Goal: Transaction & Acquisition: Purchase product/service

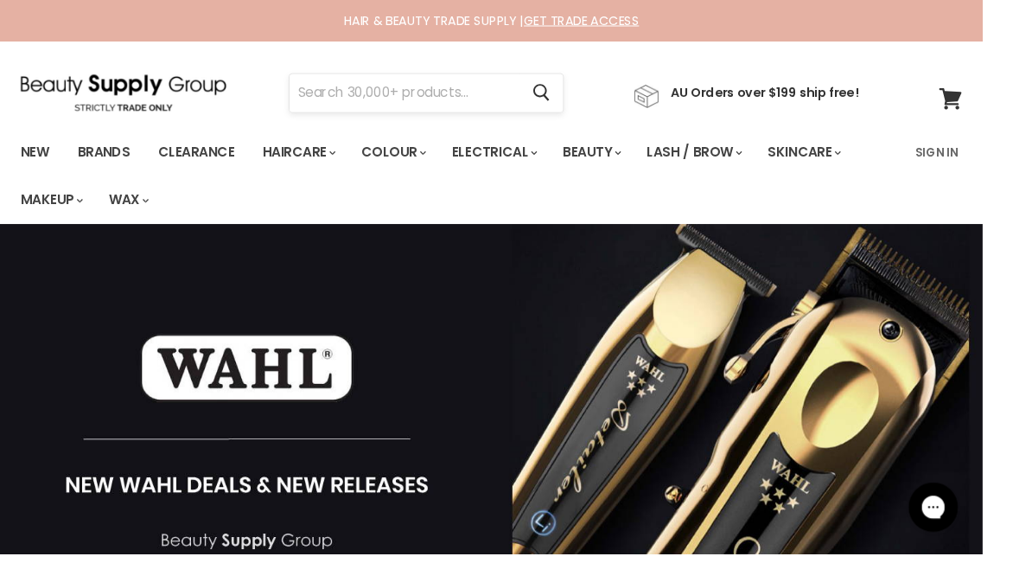
click at [442, 101] on input "Search" at bounding box center [424, 98] width 241 height 40
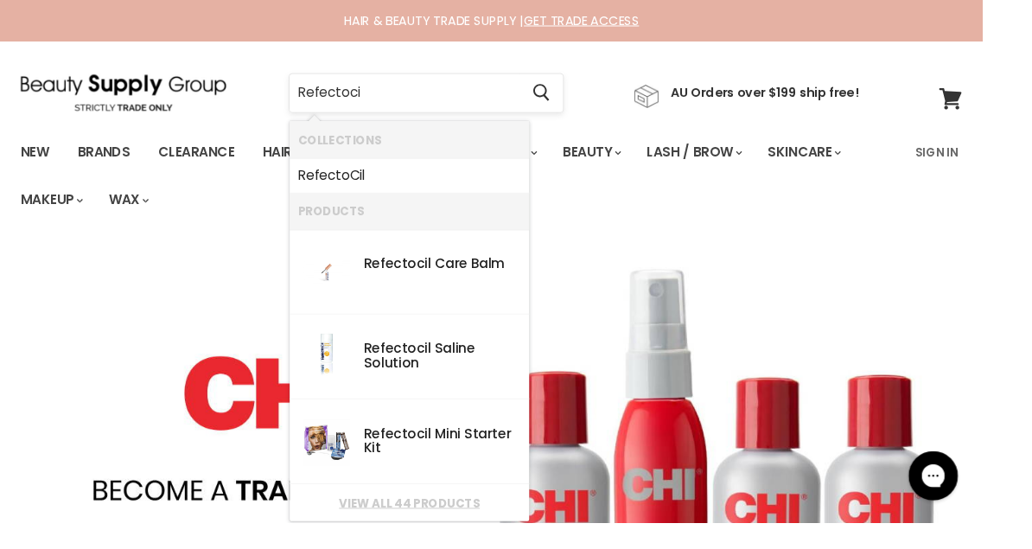
type input "Refectocil"
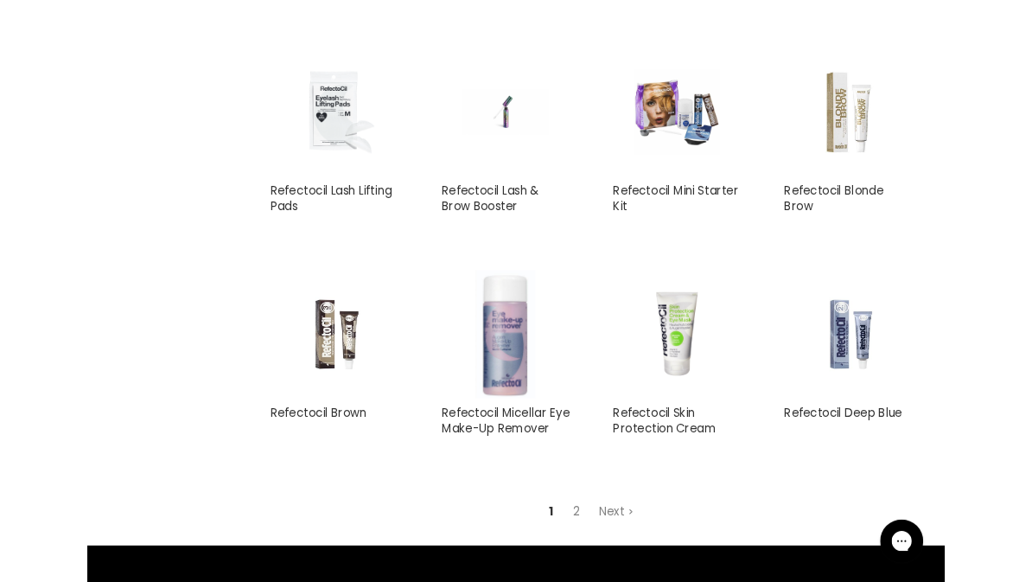
scroll to position [1538, 0]
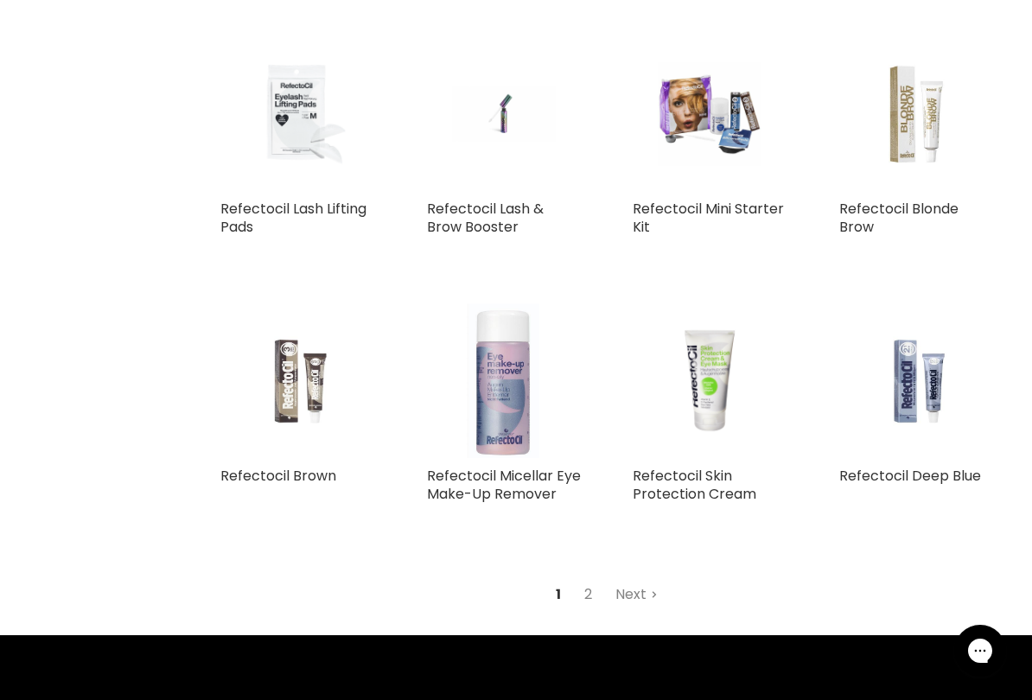
click at [282, 392] on img "Main content" at bounding box center [297, 380] width 103 height 155
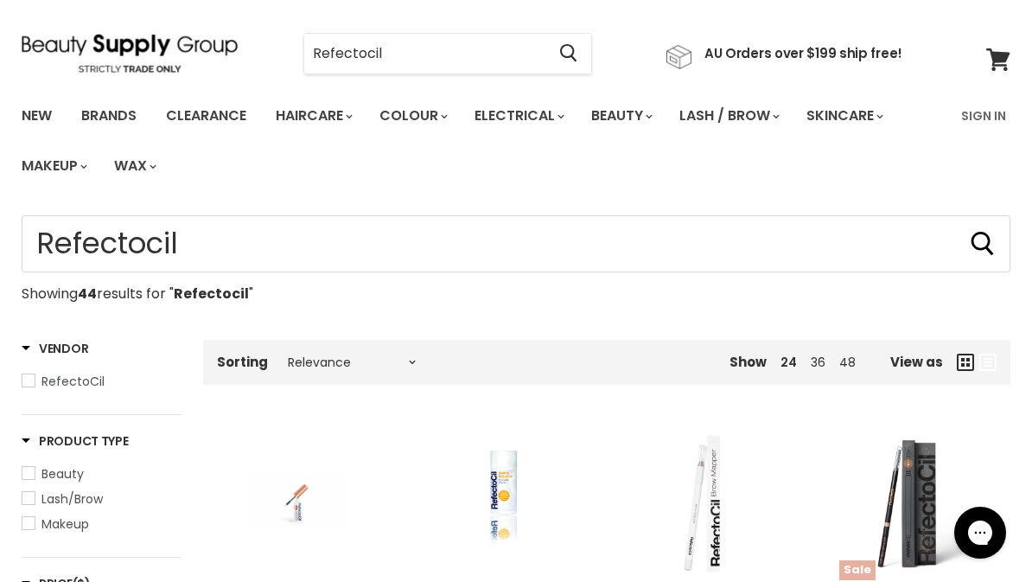
scroll to position [0, 0]
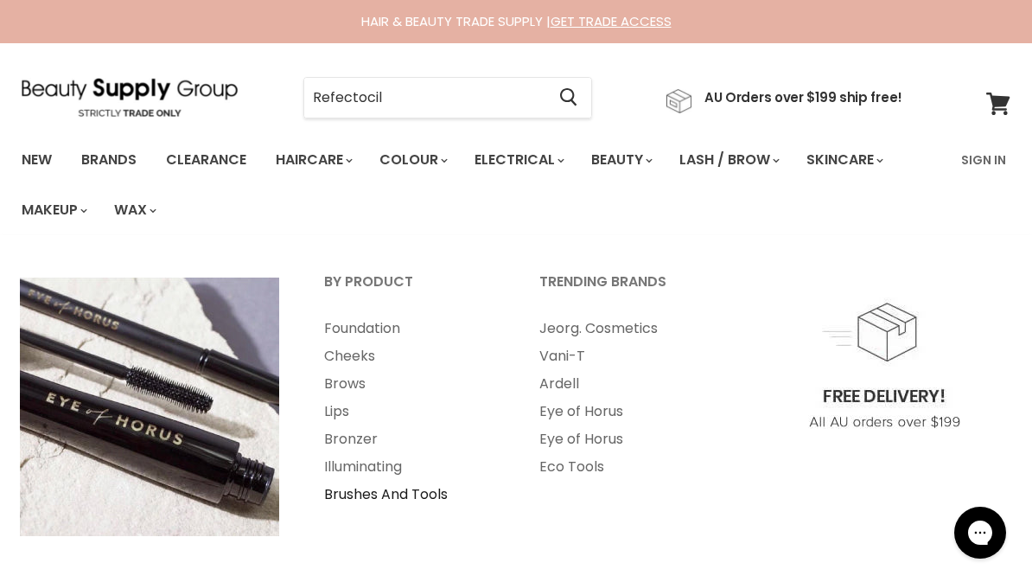
click at [410, 498] on link "Brushes And Tools" at bounding box center [409, 495] width 212 height 28
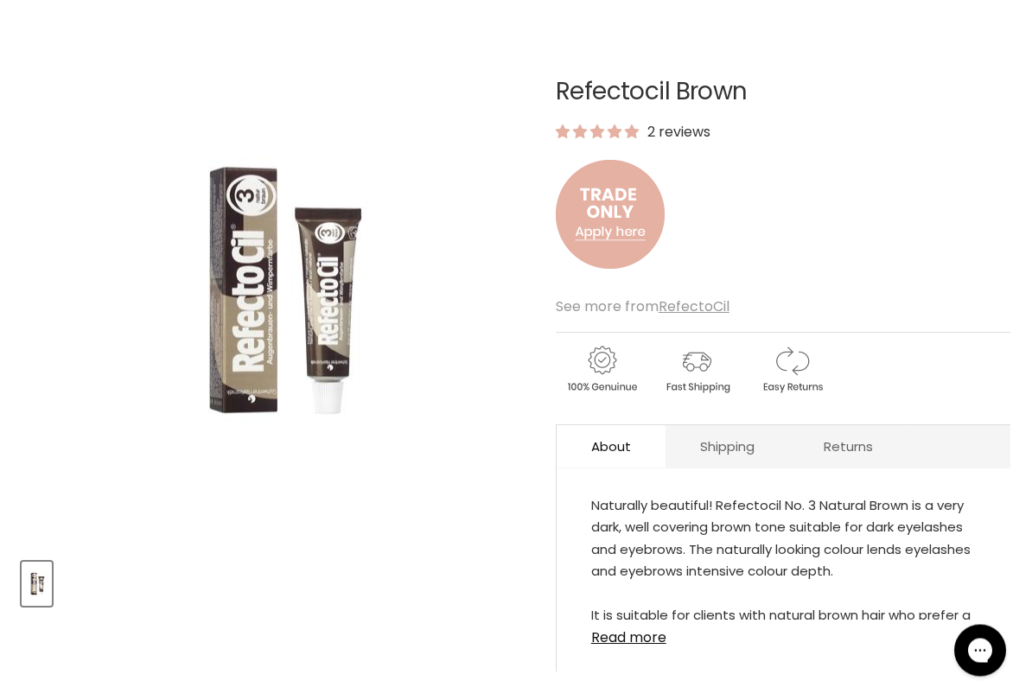
scroll to position [261, 0]
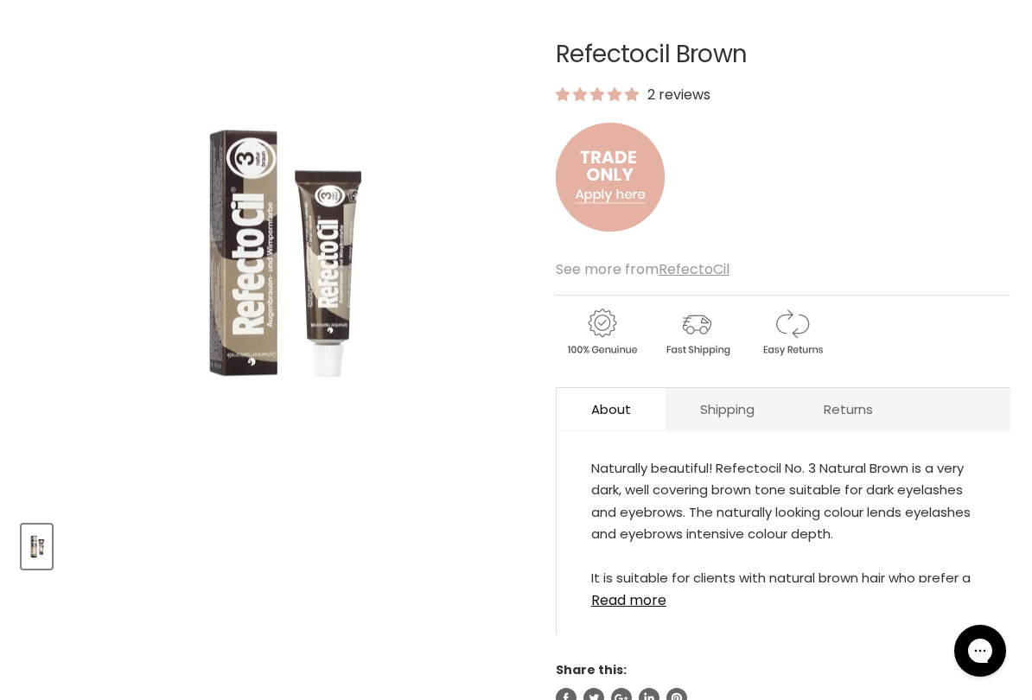
click at [221, 479] on img "Refectocil Brown image. Click or Scroll to Zoom." at bounding box center [276, 253] width 303 height 456
click at [261, 466] on img "Refectocil Brown image. Click or Scroll to Zoom." at bounding box center [276, 253] width 303 height 456
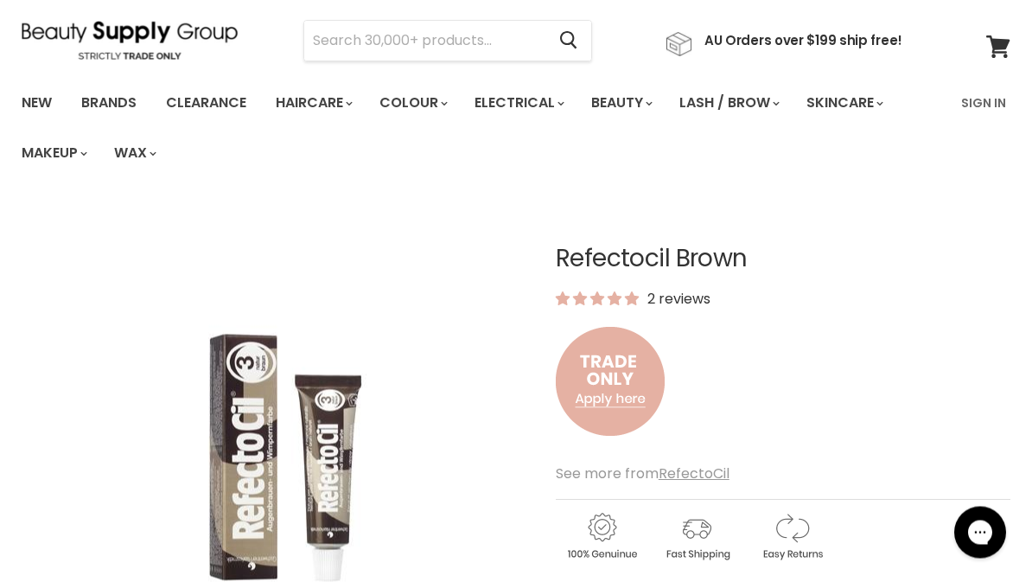
scroll to position [0, 0]
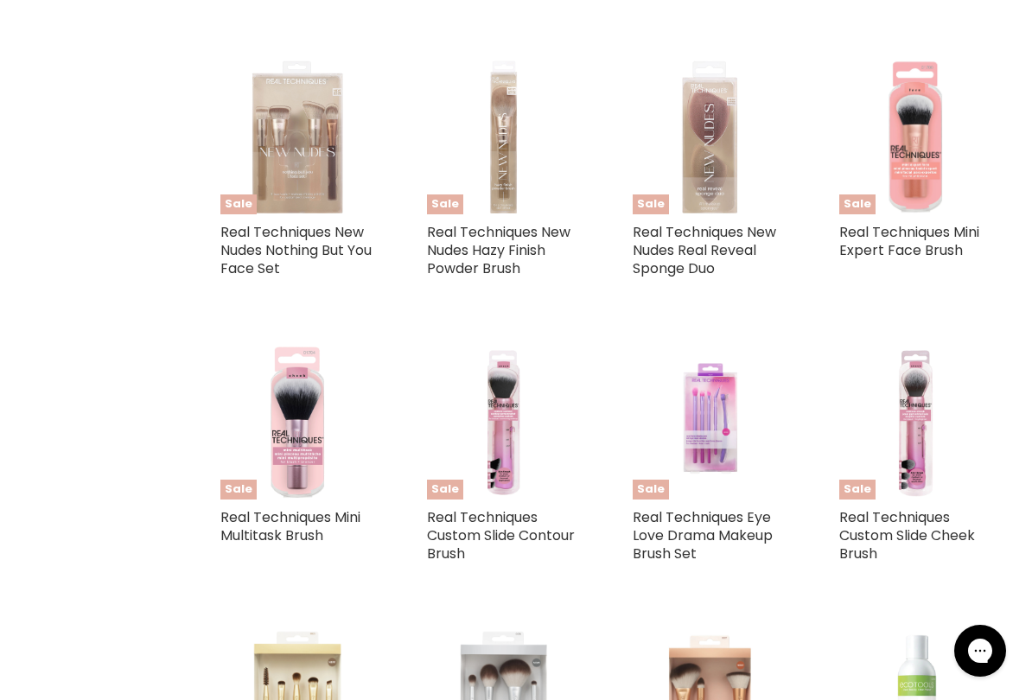
scroll to position [2821, 0]
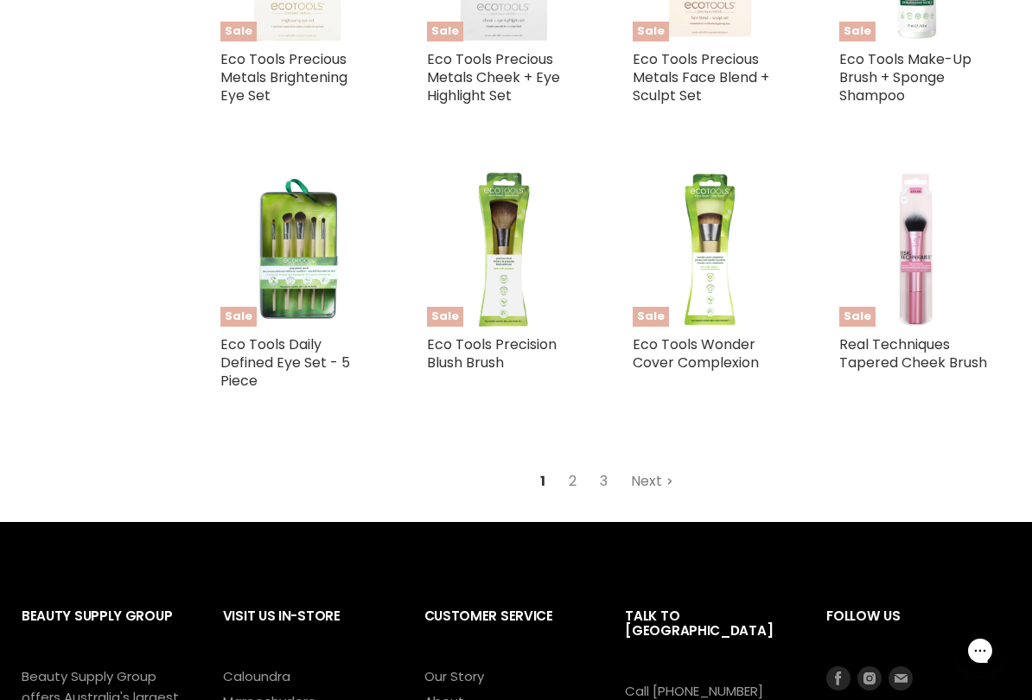
click at [643, 475] on link "Next" at bounding box center [651, 481] width 61 height 31
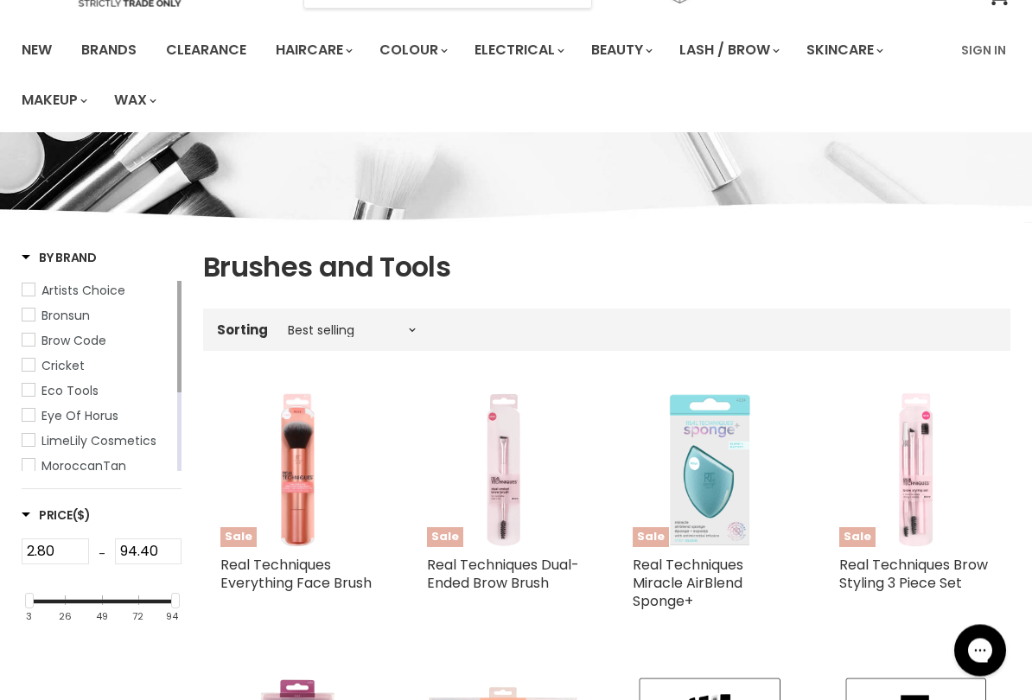
scroll to position [113, 0]
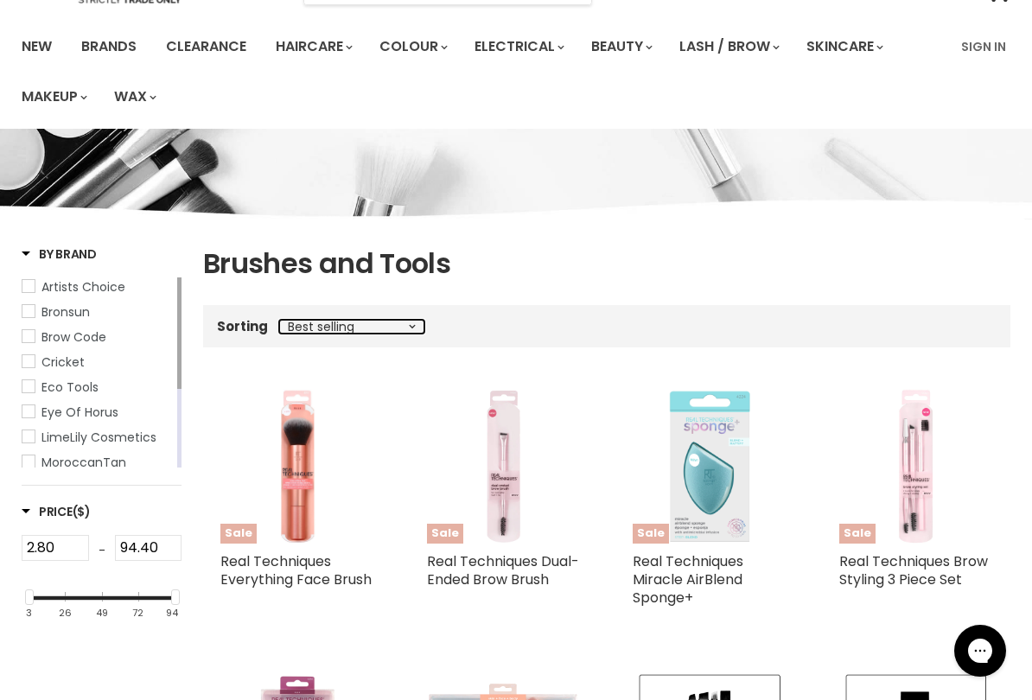
click at [347, 322] on select "Best selling Featured Alphabetically, A-Z Alphabetically, Z-A Price, low to hig…" at bounding box center [351, 327] width 145 height 14
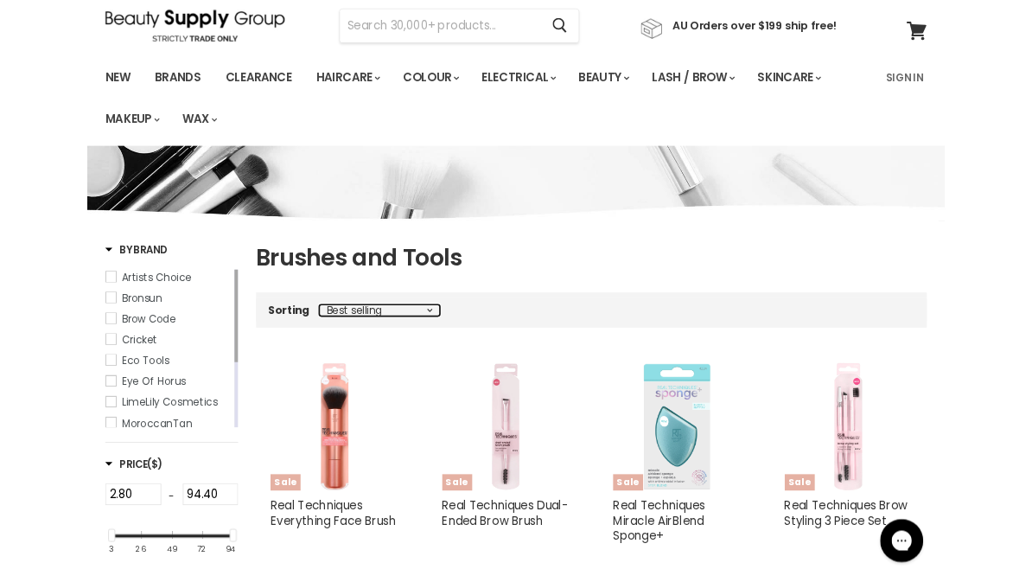
scroll to position [0, 0]
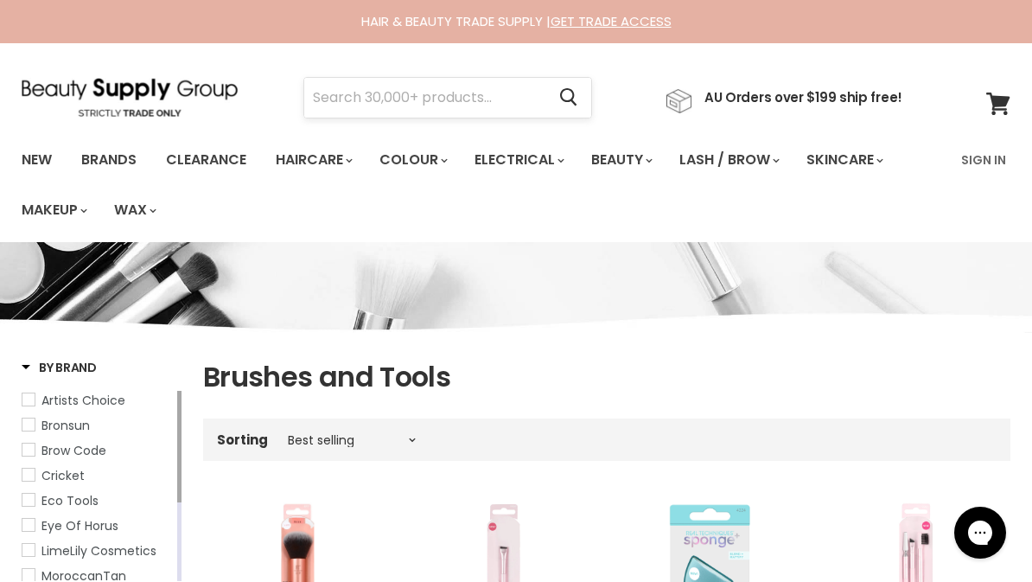
click at [386, 97] on input "Search" at bounding box center [424, 98] width 241 height 40
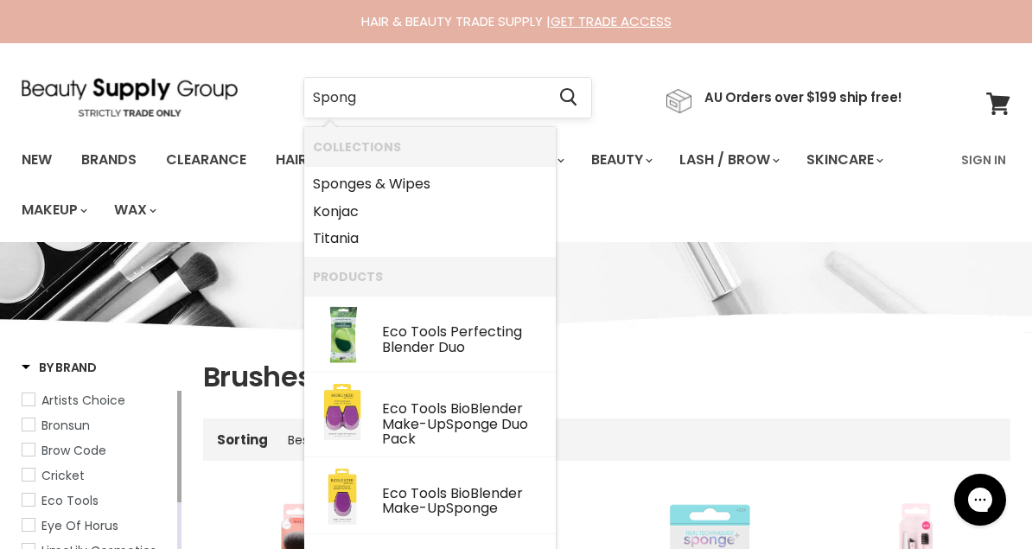
type input "Sponge"
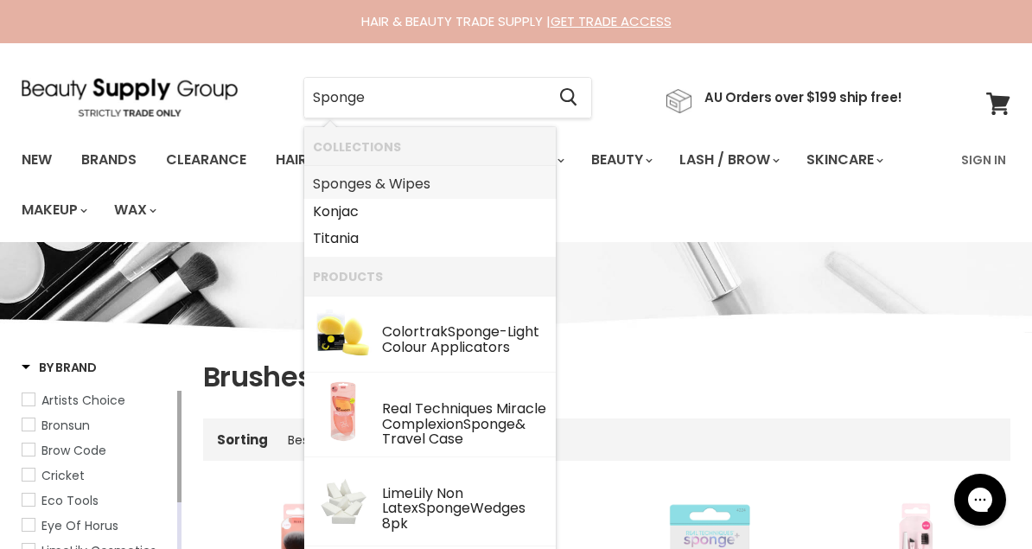
click at [405, 184] on link "Sponge s & Wipes" at bounding box center [430, 184] width 234 height 28
